Goal: Find specific page/section: Find specific page/section

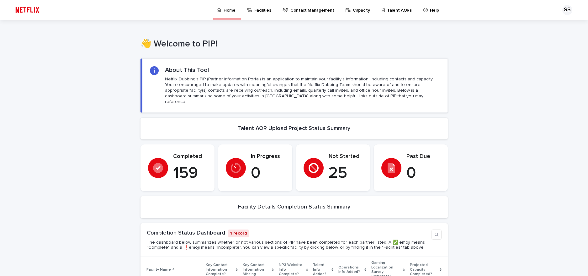
click at [387, 9] on p "Talent AORs" at bounding box center [399, 6] width 25 height 13
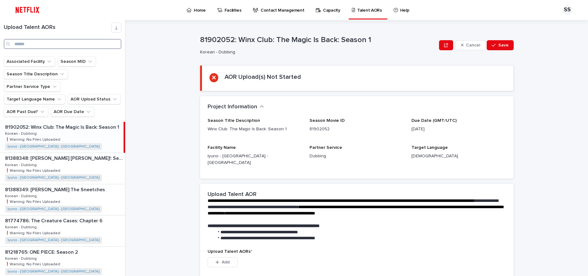
click at [111, 44] on input "Search" at bounding box center [63, 44] width 118 height 10
type input "*"
type input "**"
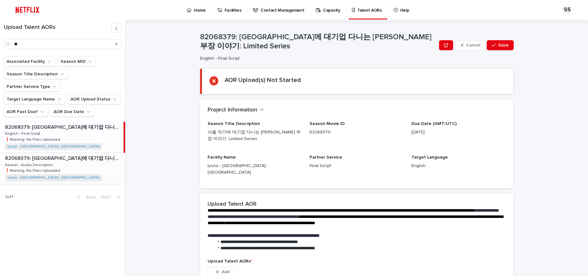
click at [98, 154] on p "82068379: [GEOGRAPHIC_DATA]에 대기업 다니는 [PERSON_NAME] 부장 이야기: Limited Series" at bounding box center [64, 157] width 119 height 7
click at [95, 153] on div "82068379: 서울 자가에 대기업 다니는 [PERSON_NAME] 부장 이야기: Limited Series 82068379: 서울 자가에 …" at bounding box center [62, 168] width 124 height 31
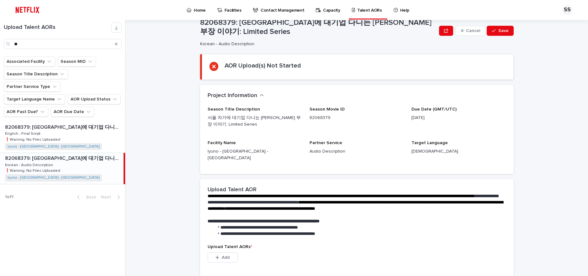
scroll to position [15, 0]
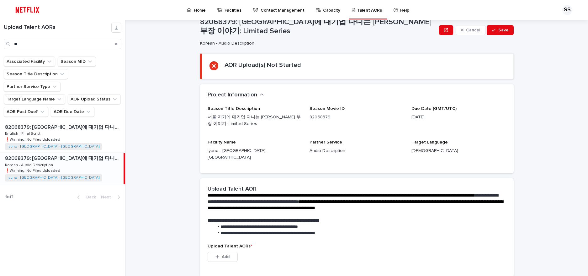
drag, startPoint x: 411, startPoint y: 114, endPoint x: 441, endPoint y: 115, distance: 30.1
click at [441, 115] on div "Season Title Description 서울 자가에 대기업 다니는 [PERSON_NAME] 부장 이야기: Limited Series Se…" at bounding box center [357, 136] width 298 height 60
click at [441, 115] on p "[DATE]" at bounding box center [458, 117] width 94 height 7
drag, startPoint x: 441, startPoint y: 116, endPoint x: 432, endPoint y: 115, distance: 8.5
click at [432, 115] on p "[DATE]" at bounding box center [458, 117] width 94 height 7
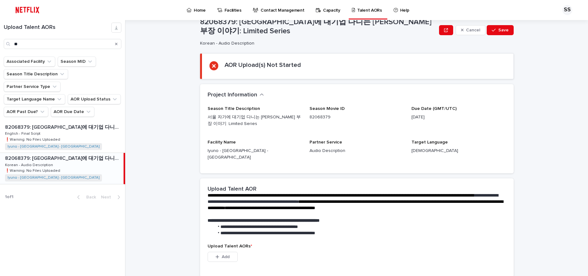
click at [432, 115] on p "[DATE]" at bounding box center [458, 117] width 94 height 7
drag, startPoint x: 427, startPoint y: 115, endPoint x: 411, endPoint y: 116, distance: 16.0
click at [411, 116] on p "[DATE]" at bounding box center [458, 117] width 94 height 7
drag, startPoint x: 434, startPoint y: 114, endPoint x: 412, endPoint y: 115, distance: 22.3
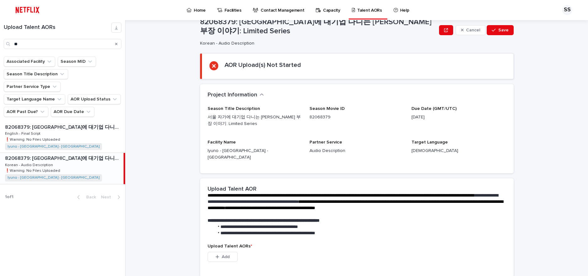
click at [412, 115] on p "[DATE]" at bounding box center [458, 117] width 94 height 7
click at [411, 115] on div "Season Title Description 서울 자가에 대기업 다니는 [PERSON_NAME] 부장 이야기: Limited Series Se…" at bounding box center [357, 136] width 298 height 60
drag, startPoint x: 422, startPoint y: 115, endPoint x: 433, endPoint y: 114, distance: 11.6
click at [433, 115] on p "[DATE]" at bounding box center [458, 117] width 94 height 7
click at [434, 114] on p "[DATE]" at bounding box center [458, 117] width 94 height 7
